Goal: Register for event/course

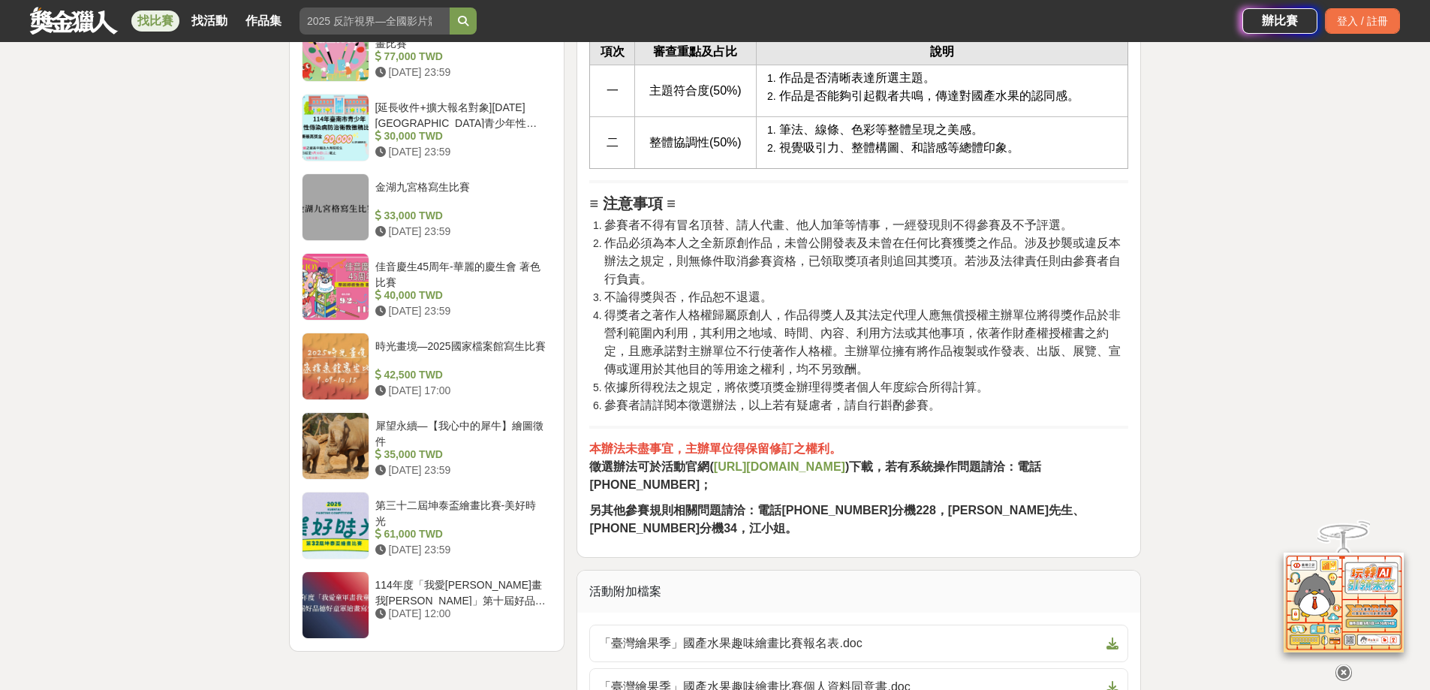
scroll to position [2252, 0]
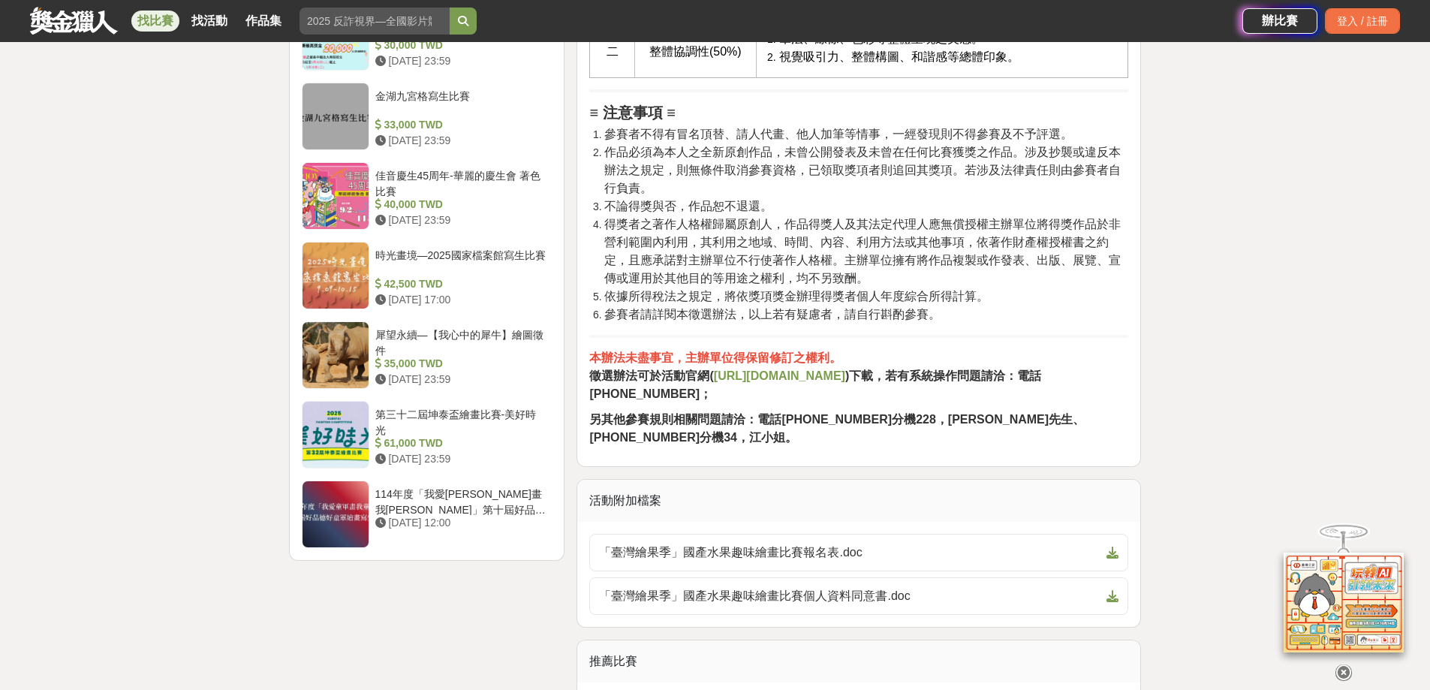
click at [742, 382] on strong "[URL][DOMAIN_NAME]" at bounding box center [779, 375] width 131 height 13
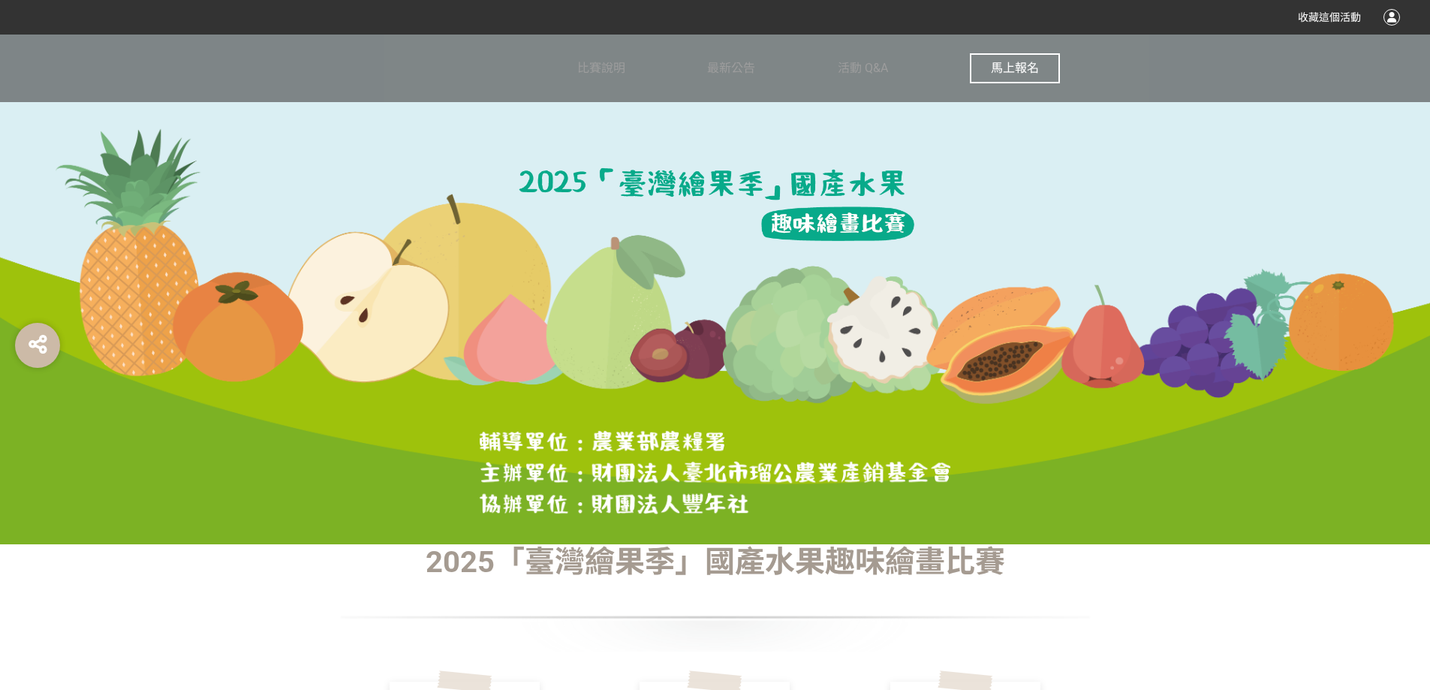
scroll to position [75, 0]
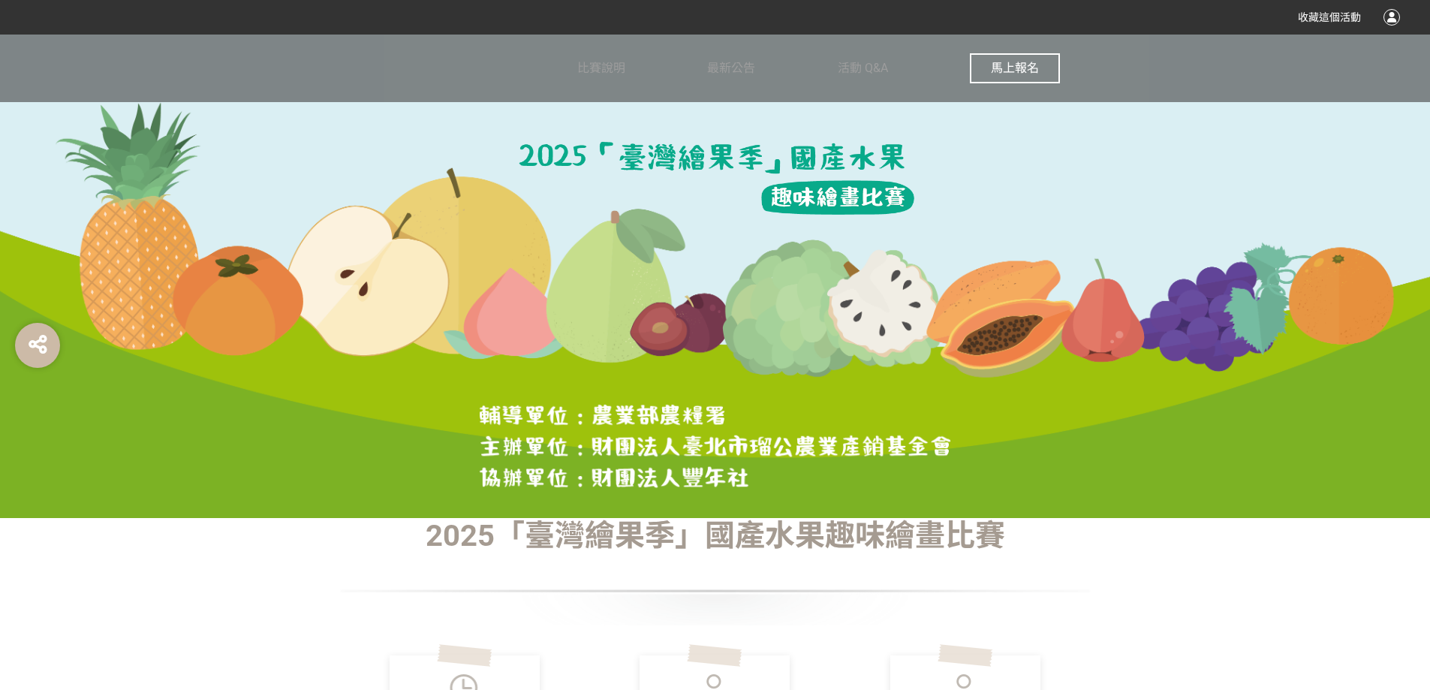
drag, startPoint x: 956, startPoint y: 77, endPoint x: 1002, endPoint y: 68, distance: 46.7
click at [965, 74] on div "比賽說明 最新公告 活動 Q&A 馬上報名" at bounding box center [818, 69] width 483 height 68
click at [1003, 68] on span "馬上報名" at bounding box center [1015, 68] width 48 height 14
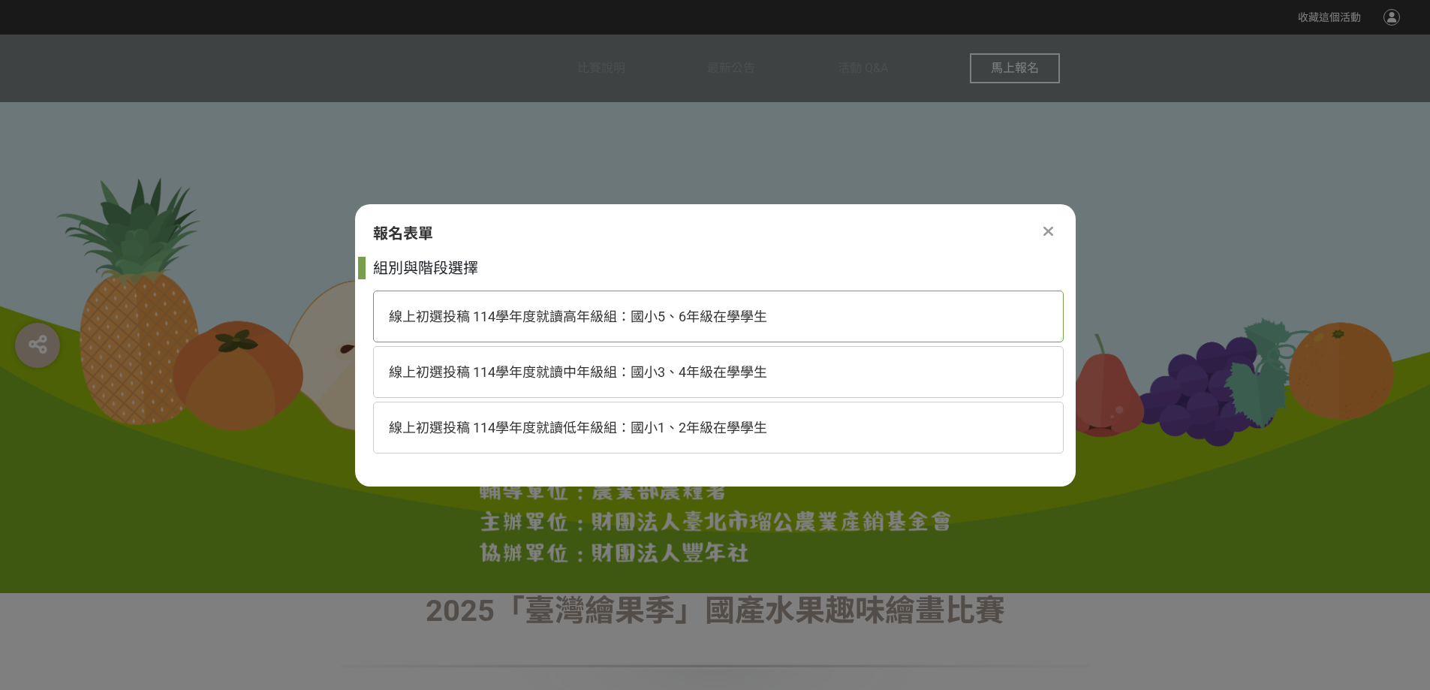
click at [724, 321] on span "線上初選投稿 114學年度就讀高年級組：國小5、6年級在學學生" at bounding box center [578, 317] width 378 height 16
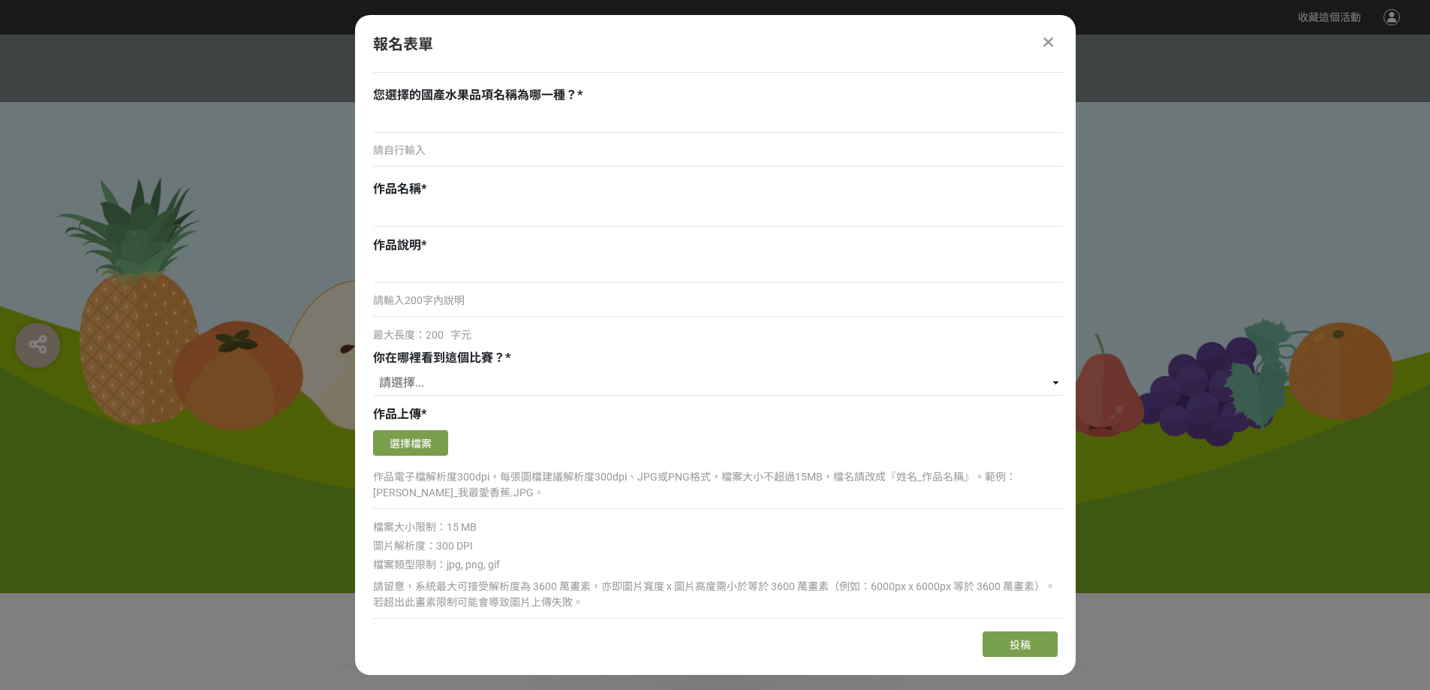
scroll to position [901, 0]
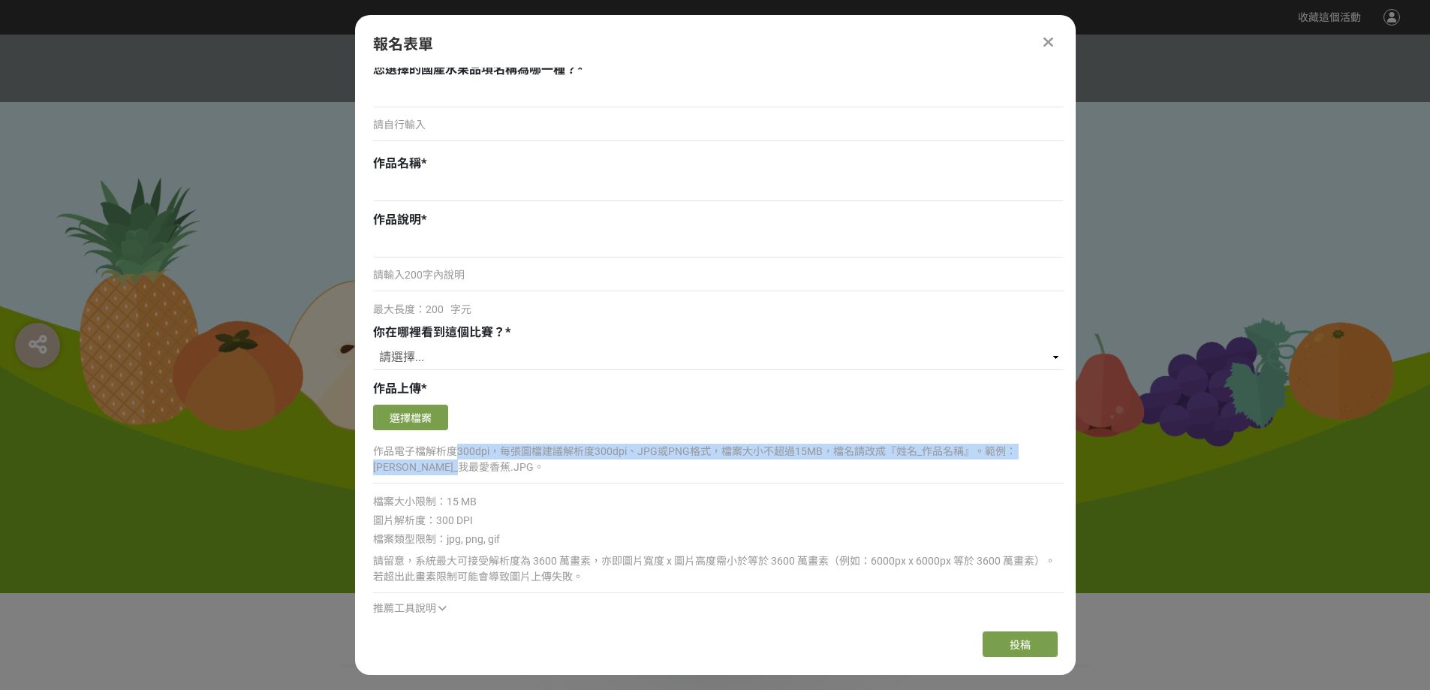
drag, startPoint x: 454, startPoint y: 447, endPoint x: 780, endPoint y: 459, distance: 326.0
click at [780, 459] on p "作品電子檔解析度300dpi，每張圖檔建議解析度300dpi、JPG或PNG格式，檔案大小不超過15MB，檔名請改成『姓名_作品名稱』。範例：[PERSON_…" at bounding box center [718, 460] width 691 height 32
click at [721, 467] on p "作品電子檔解析度300dpi，每張圖檔建議解析度300dpi、JPG或PNG格式，檔案大小不超過15MB，檔名請改成『姓名_作品名稱』。範例：[PERSON_…" at bounding box center [718, 460] width 691 height 32
drag, startPoint x: 456, startPoint y: 450, endPoint x: 628, endPoint y: 469, distance: 173.7
click at [628, 469] on p "作品電子檔解析度300dpi，每張圖檔建議解析度300dpi、JPG或PNG格式，檔案大小不超過15MB，檔名請改成『姓名_作品名稱』。範例：[PERSON_…" at bounding box center [718, 460] width 691 height 32
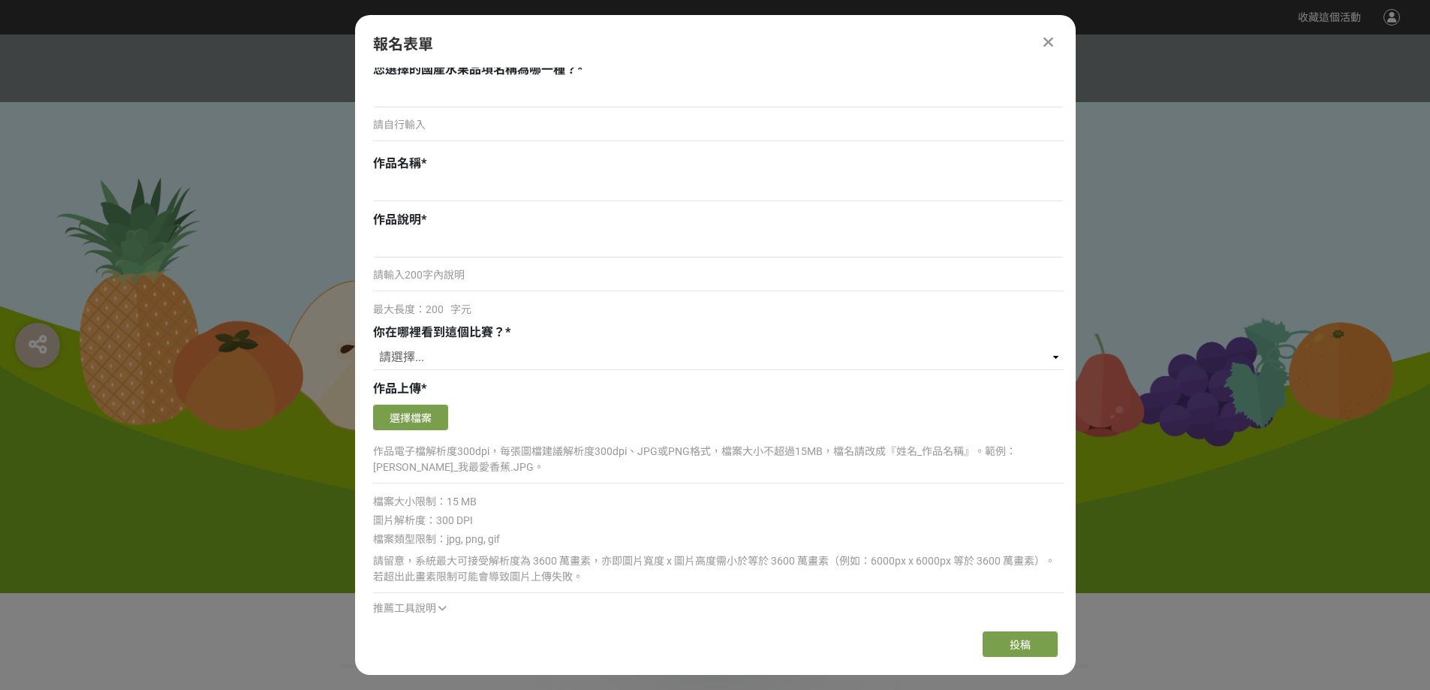
click at [628, 477] on div "作品電子檔解析度300dpi，每張圖檔建議解析度300dpi、JPG或PNG格式，檔案大小不超過15MB，檔名請改成『姓名_作品名稱』。範例：[PERSON_…" at bounding box center [718, 466] width 691 height 50
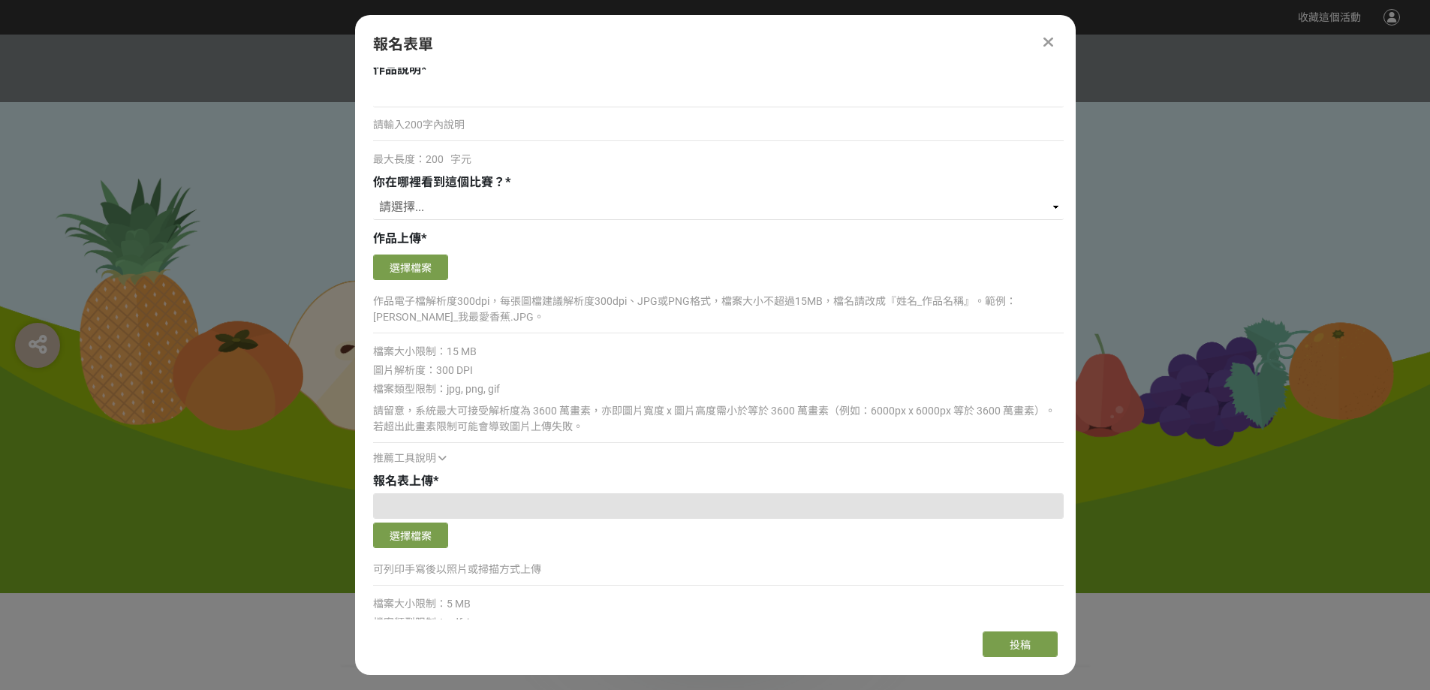
scroll to position [976, 0]
